Goal: Navigation & Orientation: Find specific page/section

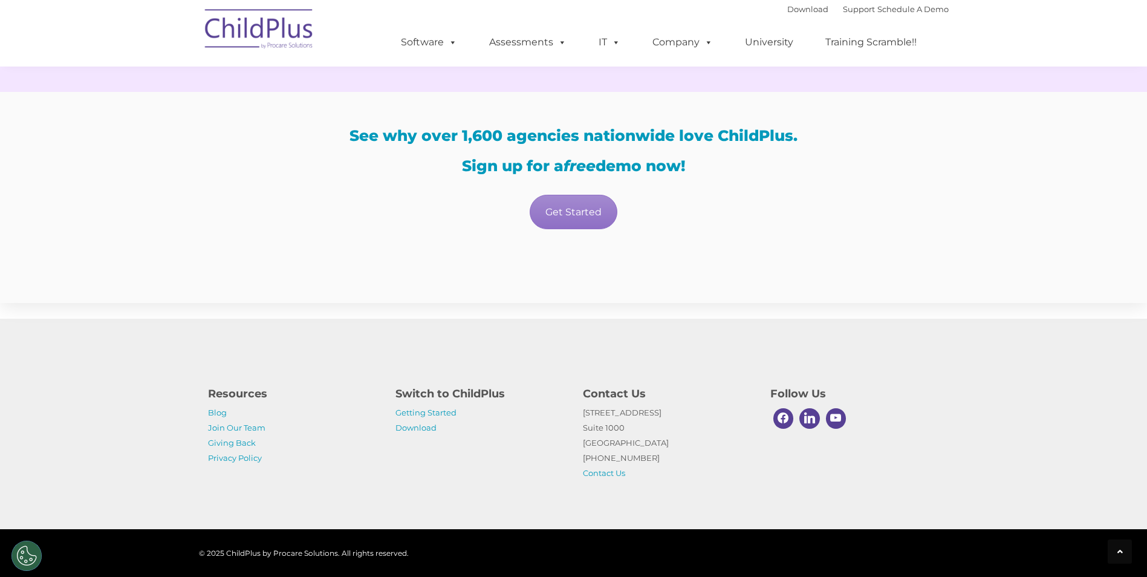
scroll to position [2077, 0]
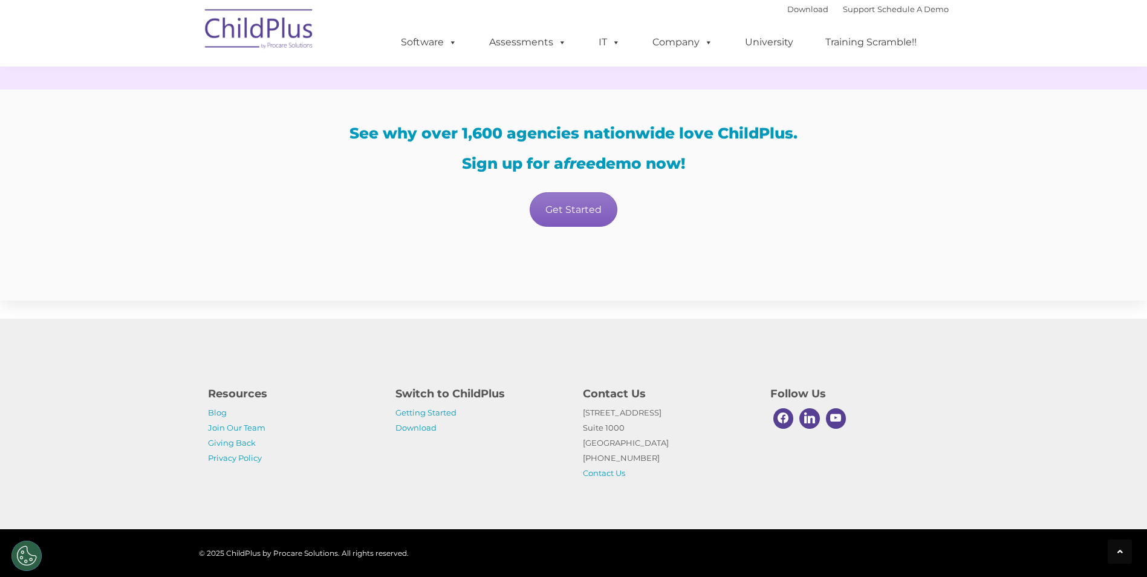
click at [563, 206] on link "Get Started" at bounding box center [574, 209] width 88 height 34
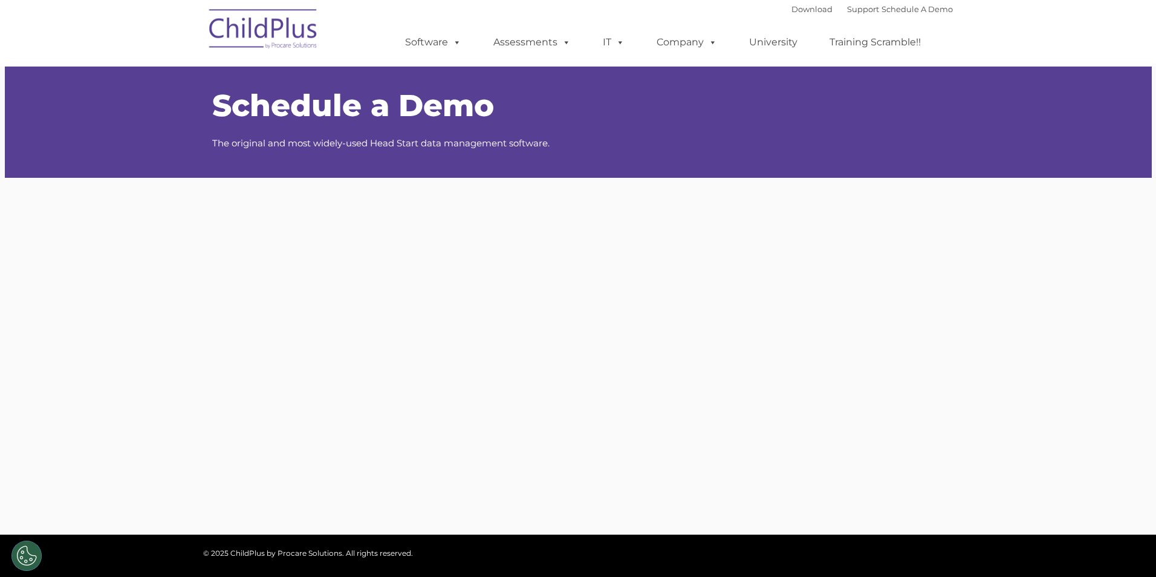
type input ""
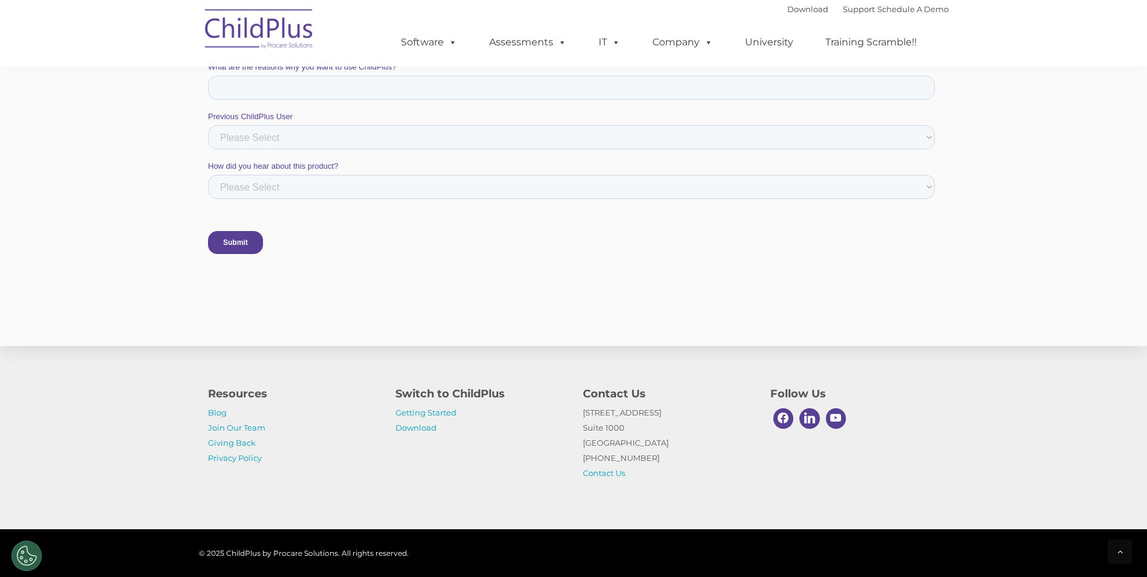
scroll to position [907, 0]
click at [412, 429] on link "Download" at bounding box center [415, 428] width 41 height 10
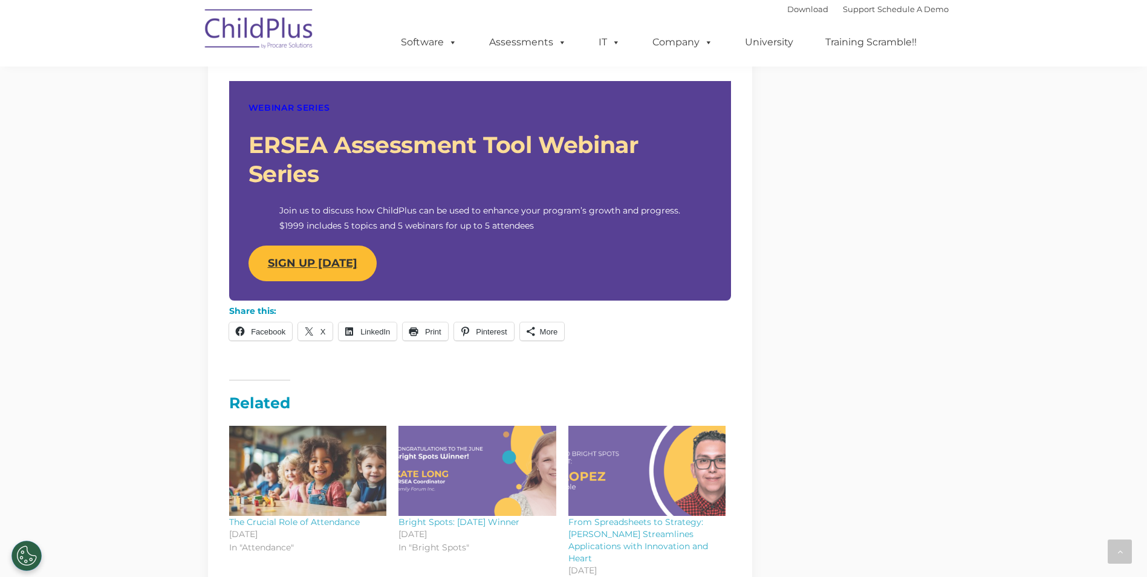
scroll to position [1122, 0]
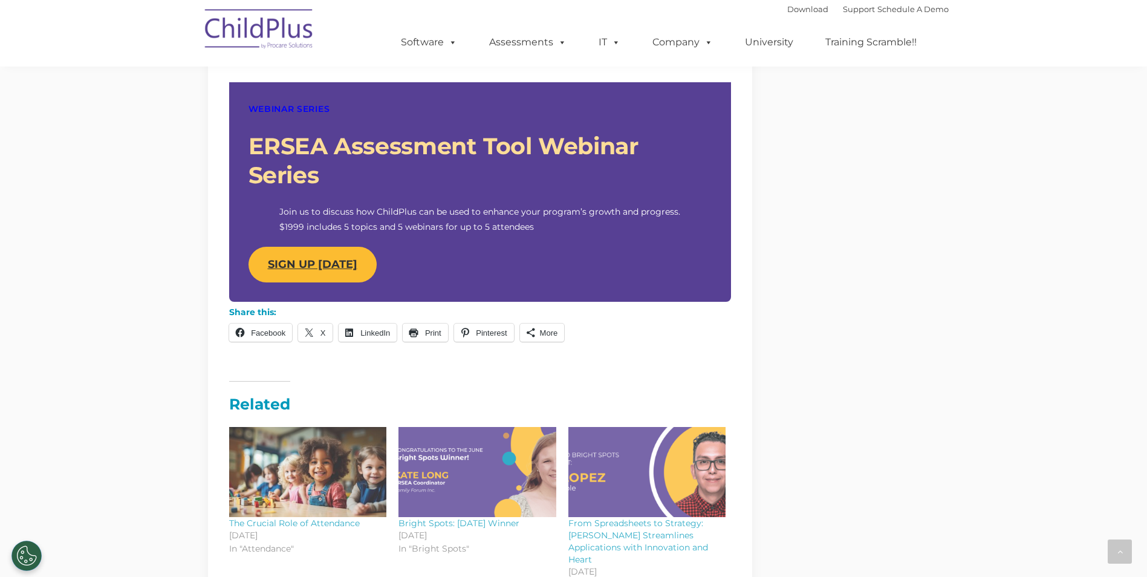
click at [346, 265] on strong "SIGN UP TODAY" at bounding box center [312, 264] width 89 height 13
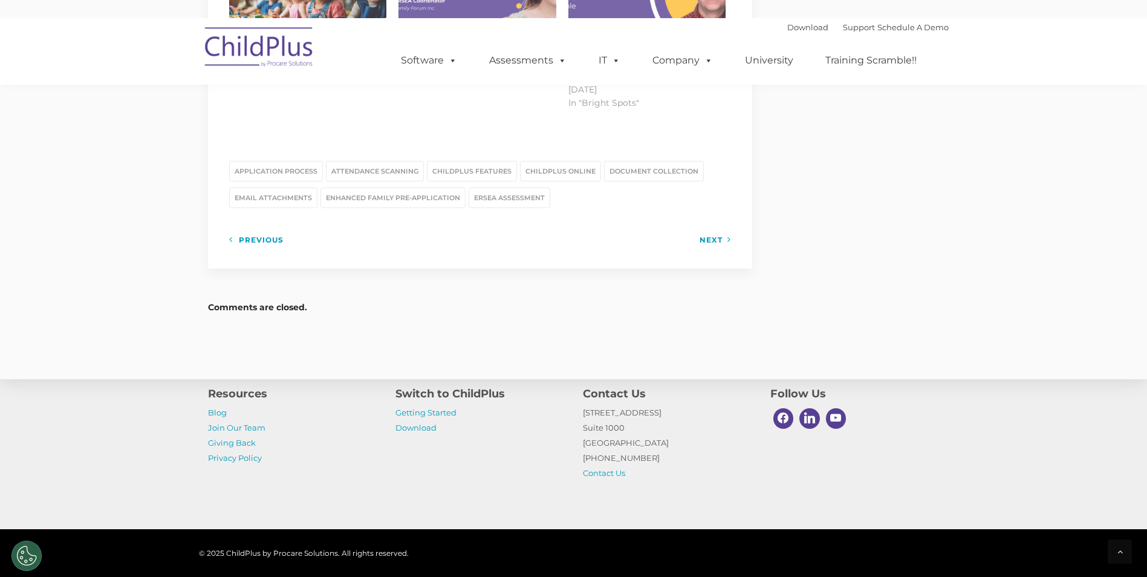
scroll to position [1670, 0]
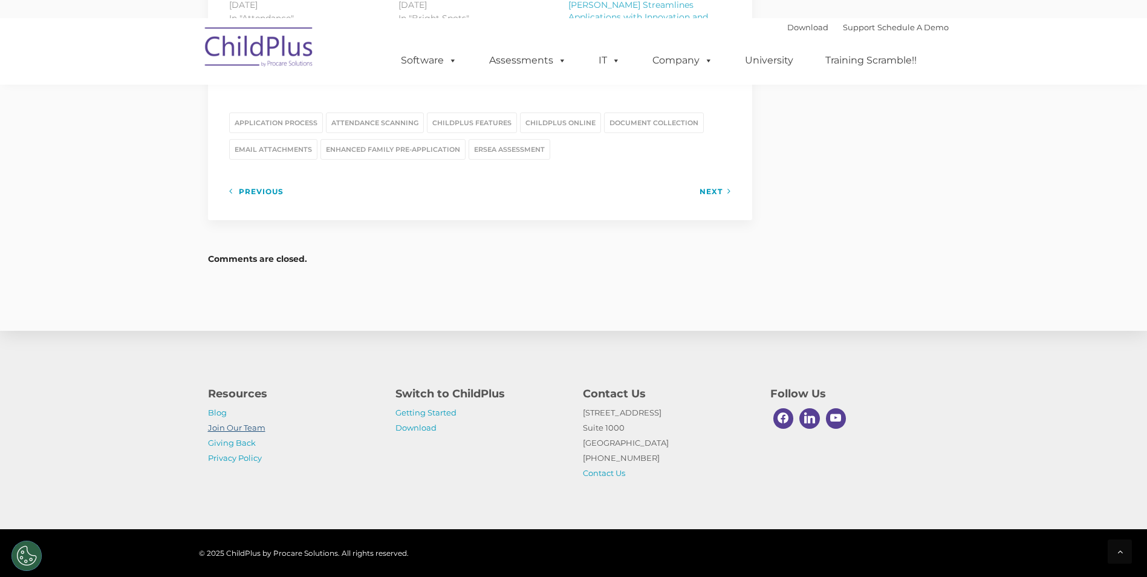
click at [224, 428] on link "Join Our Team" at bounding box center [236, 428] width 57 height 10
